Goal: Task Accomplishment & Management: Manage account settings

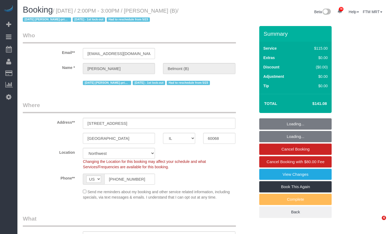
select select "IL"
select select "4"
select select "string:fspay-b232c1b7-9e18-4c6a-8e28-edb7dc7be855"
select select "number:1"
select select "number:69"
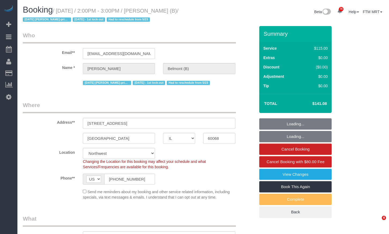
select select "number:139"
select select "number:98"
select select "number:141"
select select "number:143"
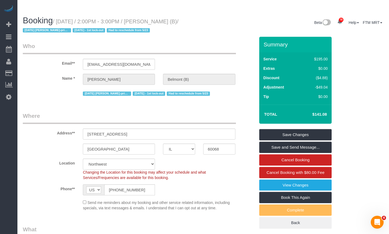
drag, startPoint x: 181, startPoint y: 11, endPoint x: 149, endPoint y: 13, distance: 31.2
click at [149, 19] on small "/ [DATE] / 2:00PM - 3:00PM / [PERSON_NAME] (B) / [DATE] [PERSON_NAME]-primary […" at bounding box center [101, 26] width 156 height 15
copy small "[PERSON_NAME]"
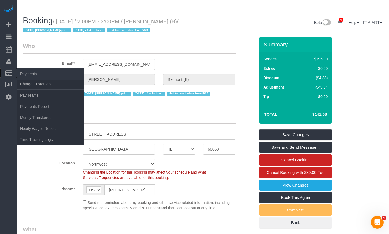
click at [21, 72] on span "Payments" at bounding box center [50, 74] width 67 height 12
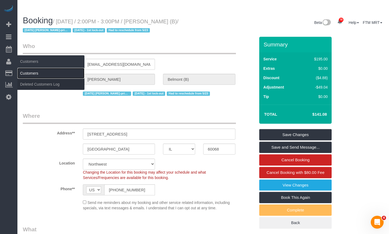
click at [34, 73] on link "Customers" at bounding box center [50, 73] width 67 height 11
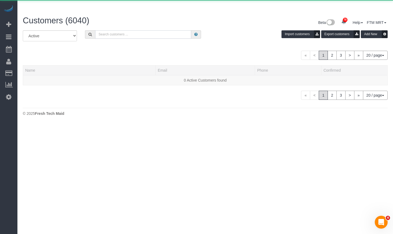
click at [139, 30] on input "text" at bounding box center [143, 34] width 96 height 8
paste input "[PERSON_NAME]"
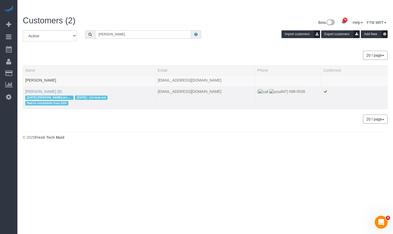
type input "[PERSON_NAME]"
click at [39, 89] on link "[PERSON_NAME] (B)" at bounding box center [43, 91] width 37 height 4
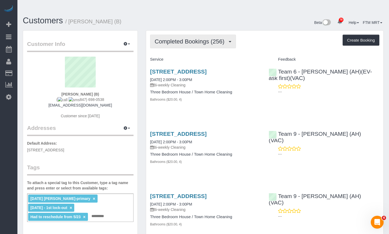
click at [207, 35] on button "Completed Bookings (256)" at bounding box center [193, 42] width 86 height 14
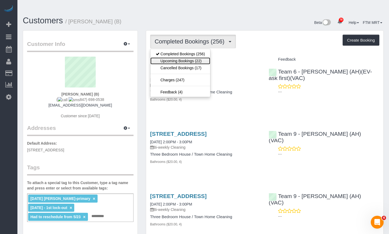
click at [198, 57] on link "Upcoming Bookings (22)" at bounding box center [181, 60] width 60 height 7
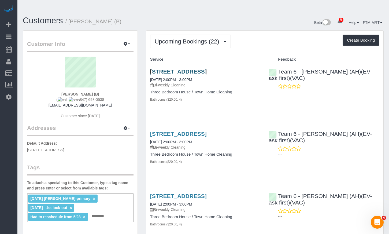
click at [207, 68] on link "[STREET_ADDRESS]" at bounding box center [178, 71] width 57 height 6
drag, startPoint x: 71, startPoint y: 13, endPoint x: 102, endPoint y: 14, distance: 31.4
click at [102, 16] on h1 "Customers / [PERSON_NAME] (B)" at bounding box center [111, 20] width 177 height 9
copy small "[PERSON_NAME]"
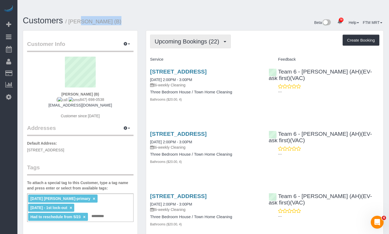
click at [198, 35] on button "Upcoming Bookings (22)" at bounding box center [190, 42] width 81 height 14
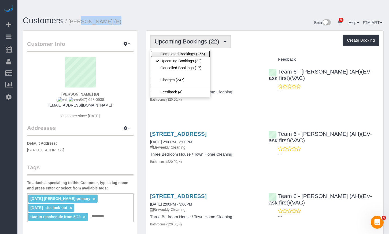
click at [192, 50] on link "Completed Bookings (256)" at bounding box center [181, 53] width 60 height 7
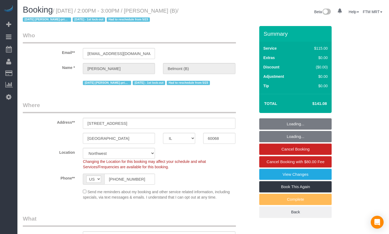
select select "IL"
select select "4"
select select "string:fspay-b232c1b7-9e18-4c6a-8e28-edb7dc7be855"
select select "number:1"
select select "number:69"
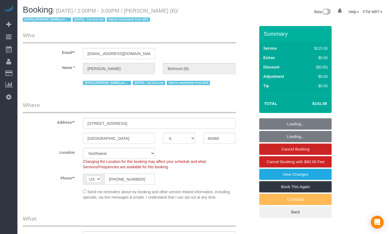
select select "number:139"
select select "number:98"
select select "number:141"
select select "number:143"
select select "object:1246"
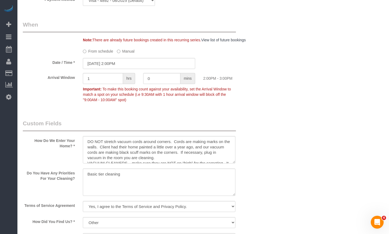
scroll to position [497, 0]
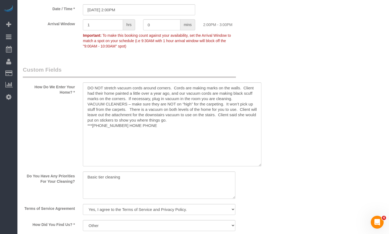
drag, startPoint x: 233, startPoint y: 98, endPoint x: 262, endPoint y: 147, distance: 56.3
click at [261, 158] on textarea at bounding box center [172, 124] width 179 height 84
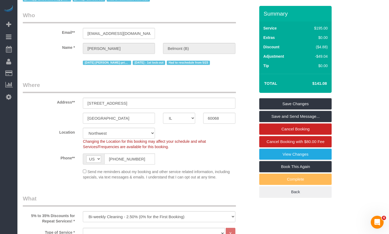
scroll to position [0, 0]
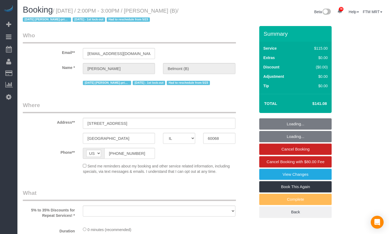
select select "IL"
select select "string:fspay-b232c1b7-9e18-4c6a-8e28-edb7dc7be855"
select select "object:827"
select select "4"
select select "number:1"
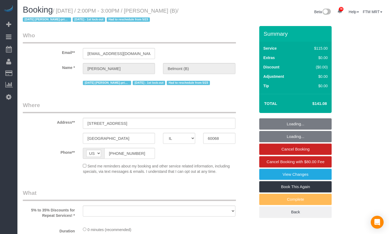
select select "number:69"
select select "number:139"
select select "number:98"
select select "number:141"
select select "number:143"
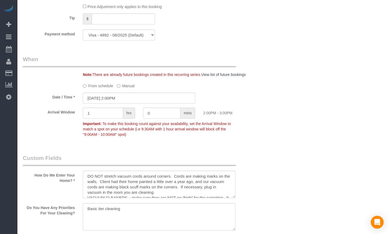
select select "object:1227"
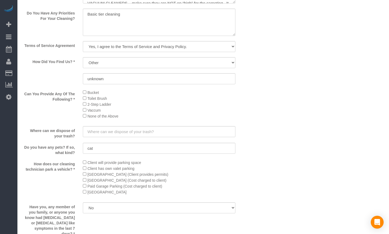
select select "4"
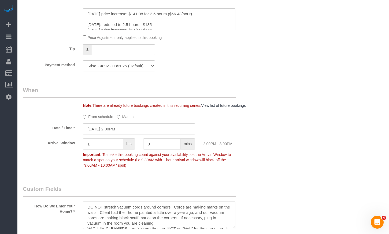
scroll to position [405, 0]
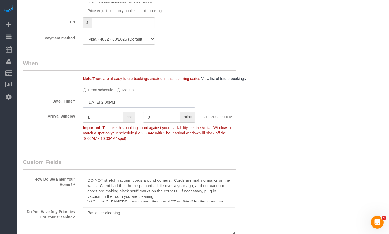
click at [121, 97] on input "[DATE] 2:00PM" at bounding box center [139, 102] width 112 height 11
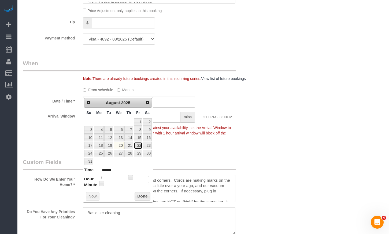
click at [137, 144] on link "22" at bounding box center [138, 145] width 9 height 7
type input "08/22/2025 2:00PM"
click at [142, 196] on button "Done" at bounding box center [143, 196] width 16 height 9
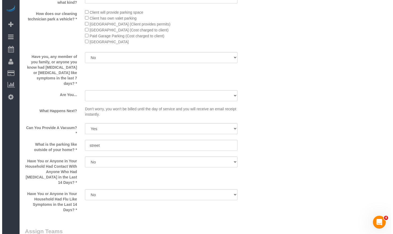
scroll to position [951, 0]
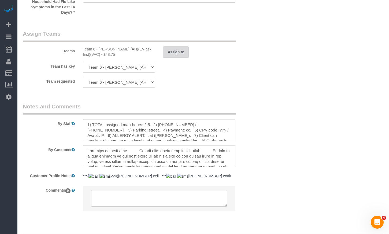
click at [177, 46] on button "Assign to" at bounding box center [176, 51] width 26 height 11
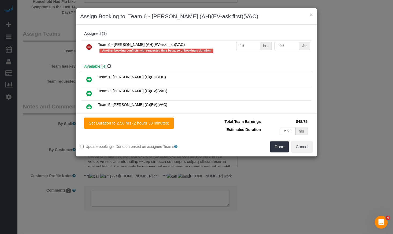
click at [89, 48] on icon at bounding box center [89, 47] width 6 height 6
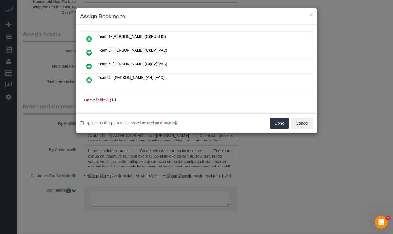
click at [86, 78] on link at bounding box center [89, 80] width 13 height 11
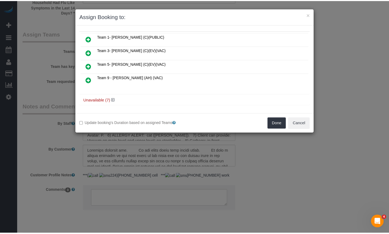
scroll to position [25, 0]
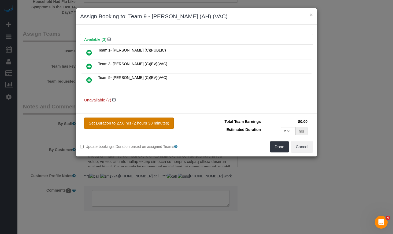
click at [151, 127] on button "Set Duration to 2.50 hrs (2 hours 30 minutes)" at bounding box center [129, 123] width 90 height 11
type input "2.50"
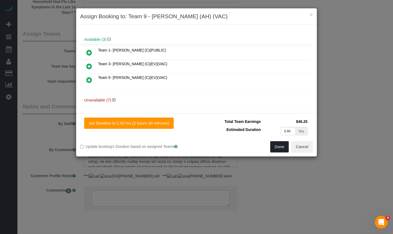
click at [276, 146] on button "Done" at bounding box center [280, 146] width 19 height 11
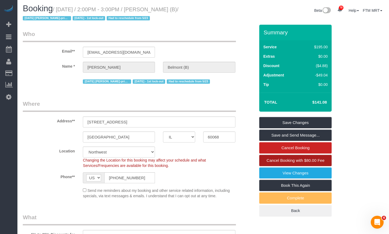
scroll to position [0, 0]
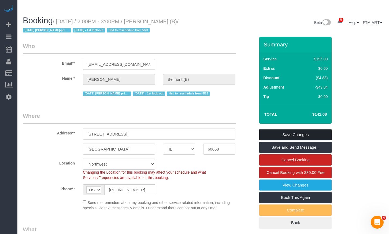
click at [293, 129] on link "Save Changes" at bounding box center [296, 134] width 72 height 11
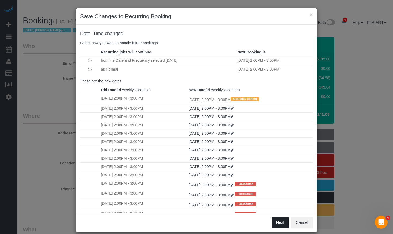
click at [282, 223] on button "Next" at bounding box center [280, 222] width 17 height 11
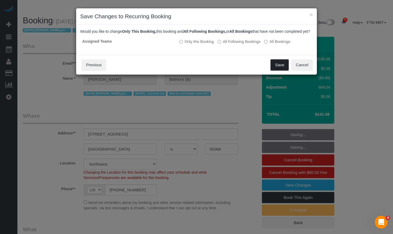
click at [276, 69] on button "Save" at bounding box center [280, 64] width 18 height 11
